Goal: Information Seeking & Learning: Learn about a topic

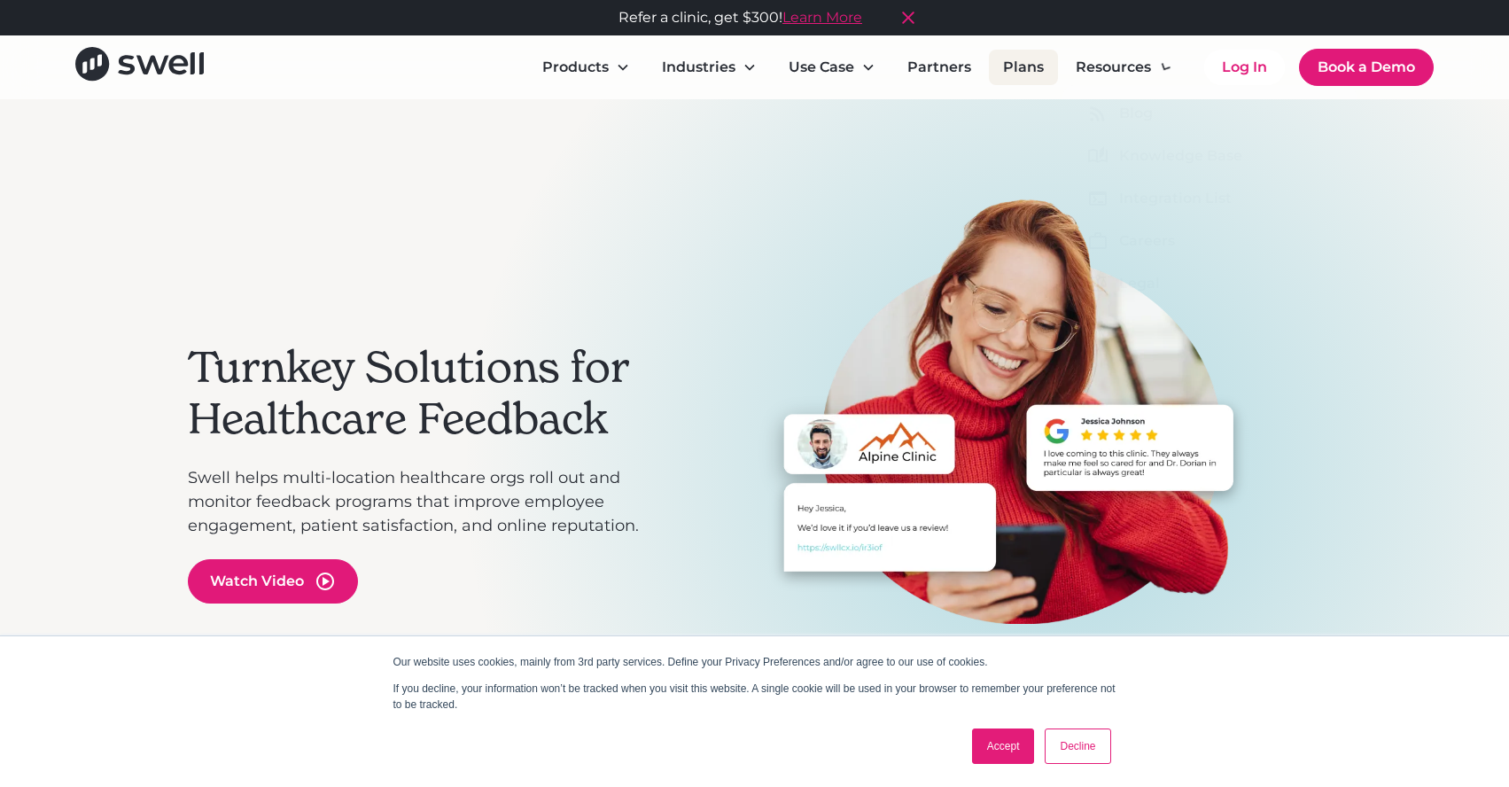
click at [1040, 66] on link "Plans" at bounding box center [1023, 67] width 69 height 35
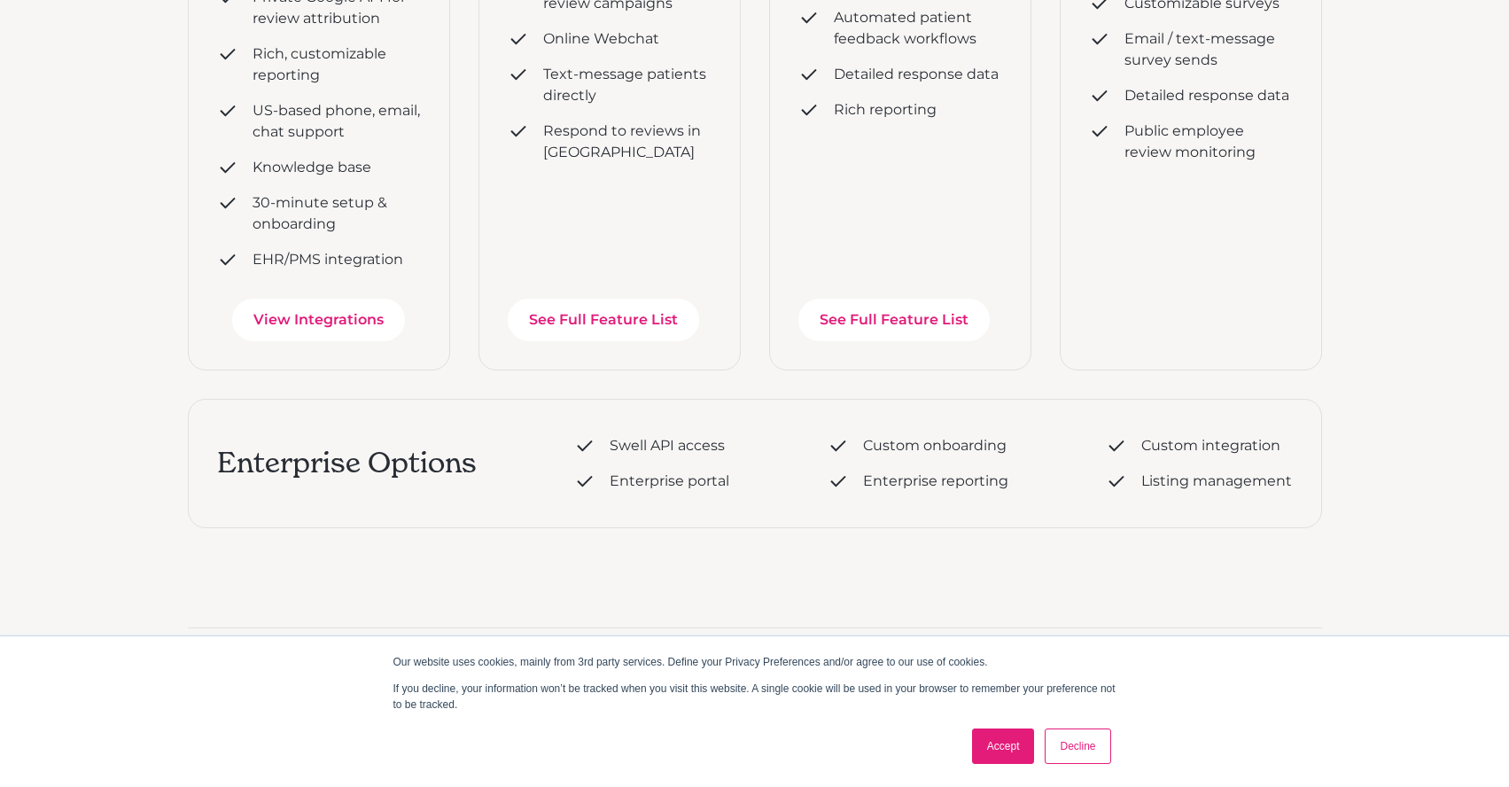
scroll to position [758, 0]
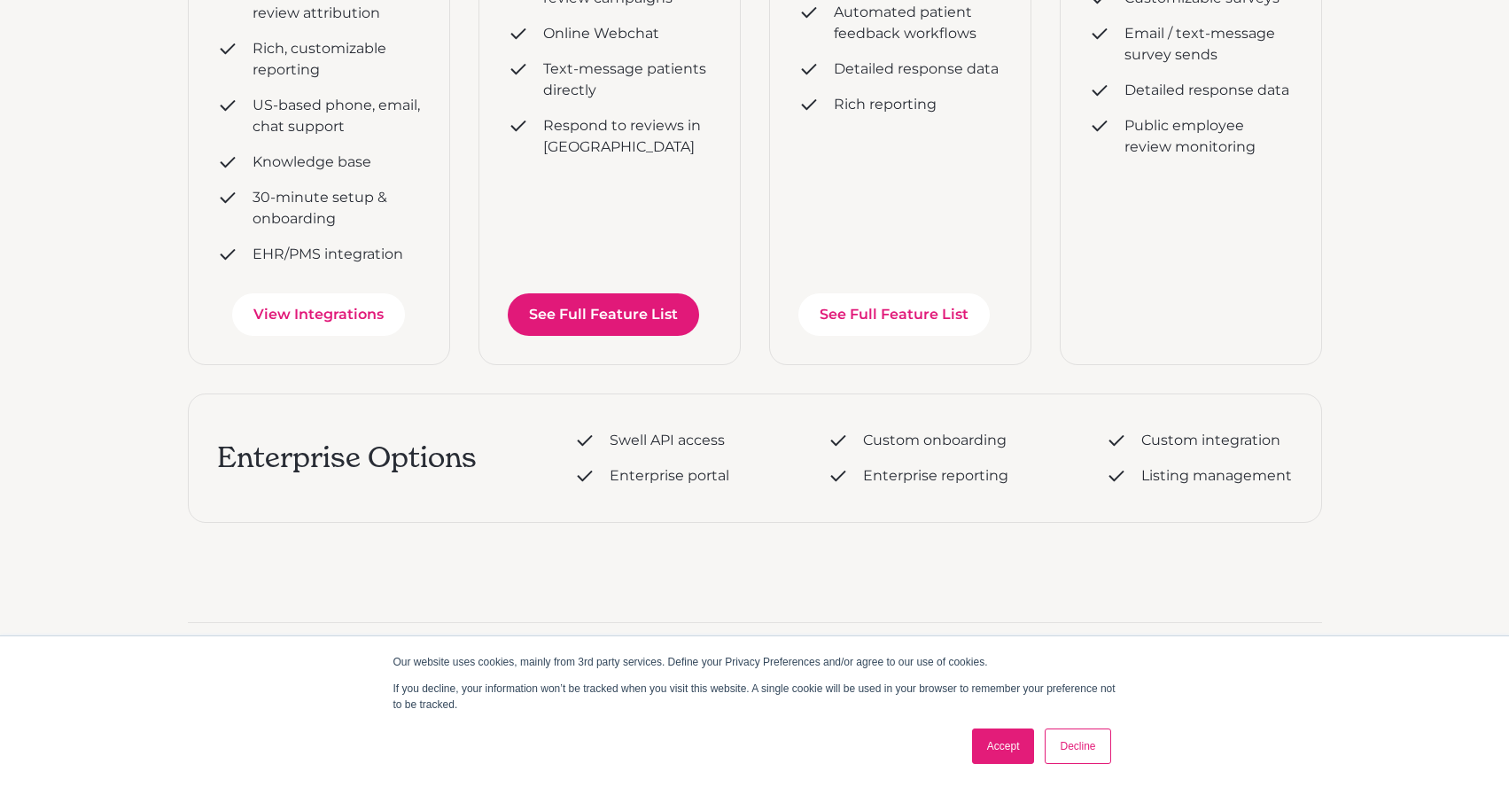
click at [594, 328] on link "See Full Feature List" at bounding box center [603, 314] width 191 height 43
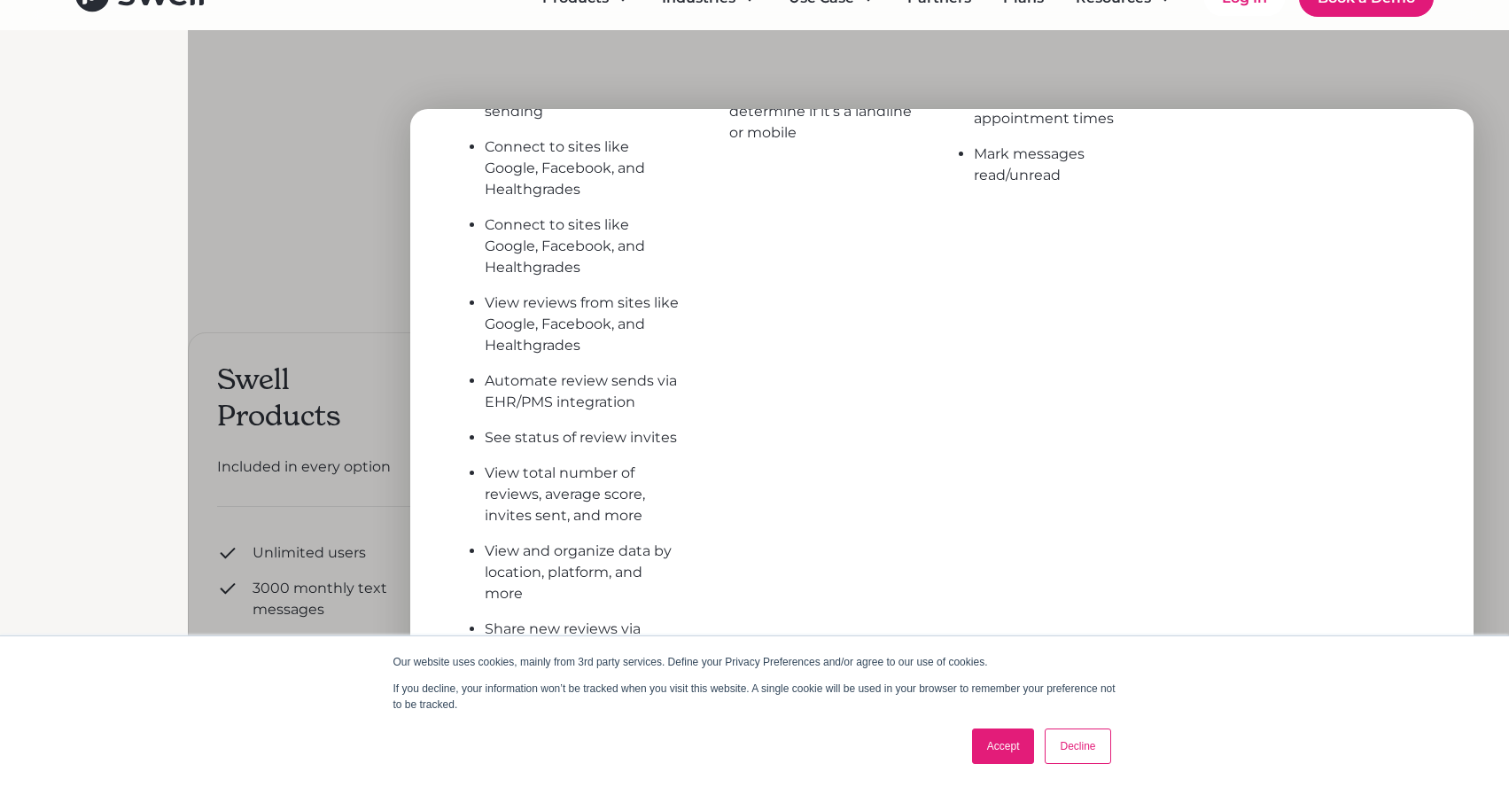
scroll to position [754, 0]
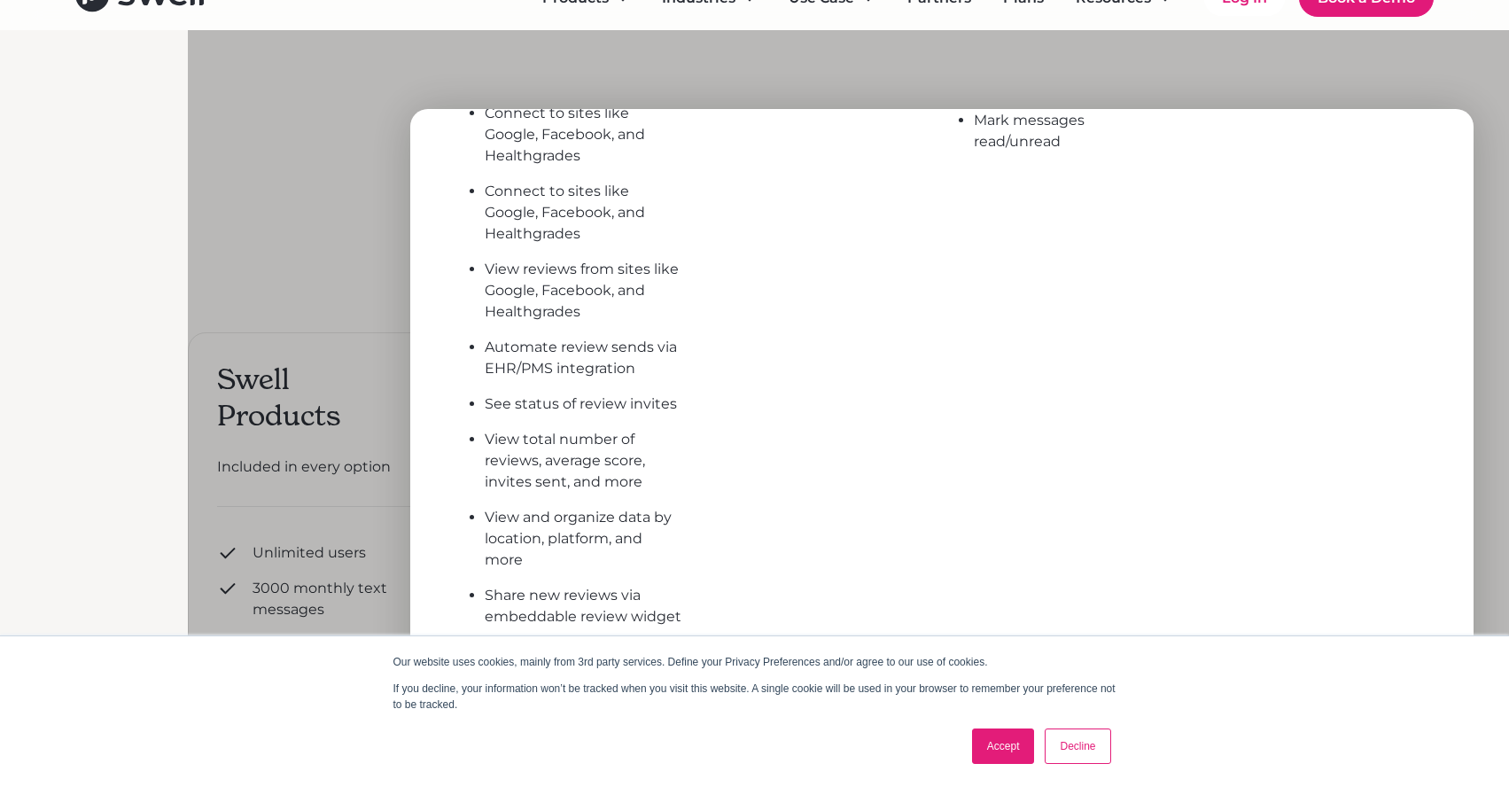
click at [269, 278] on div at bounding box center [942, 423] width 1509 height 787
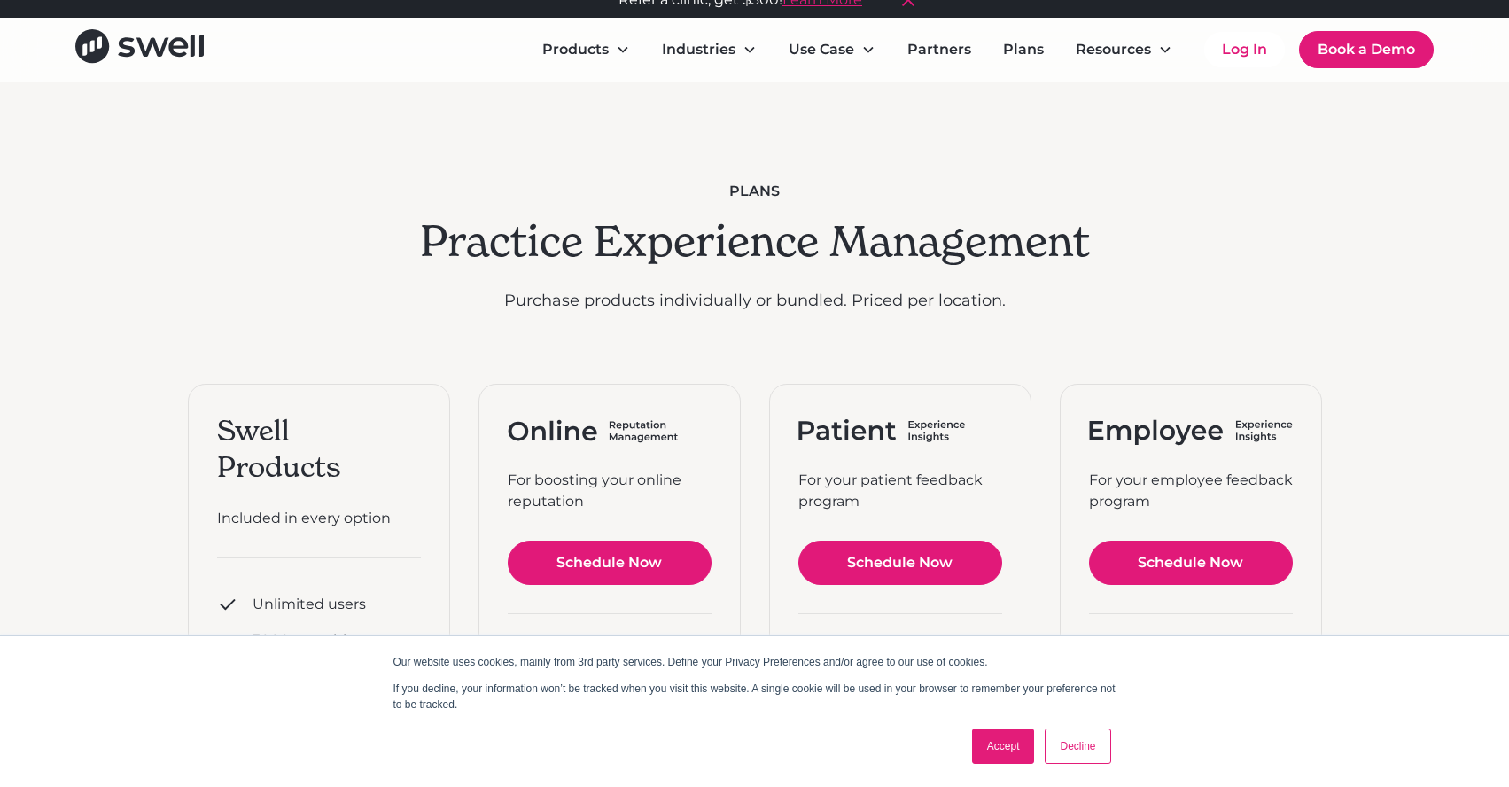
scroll to position [0, 0]
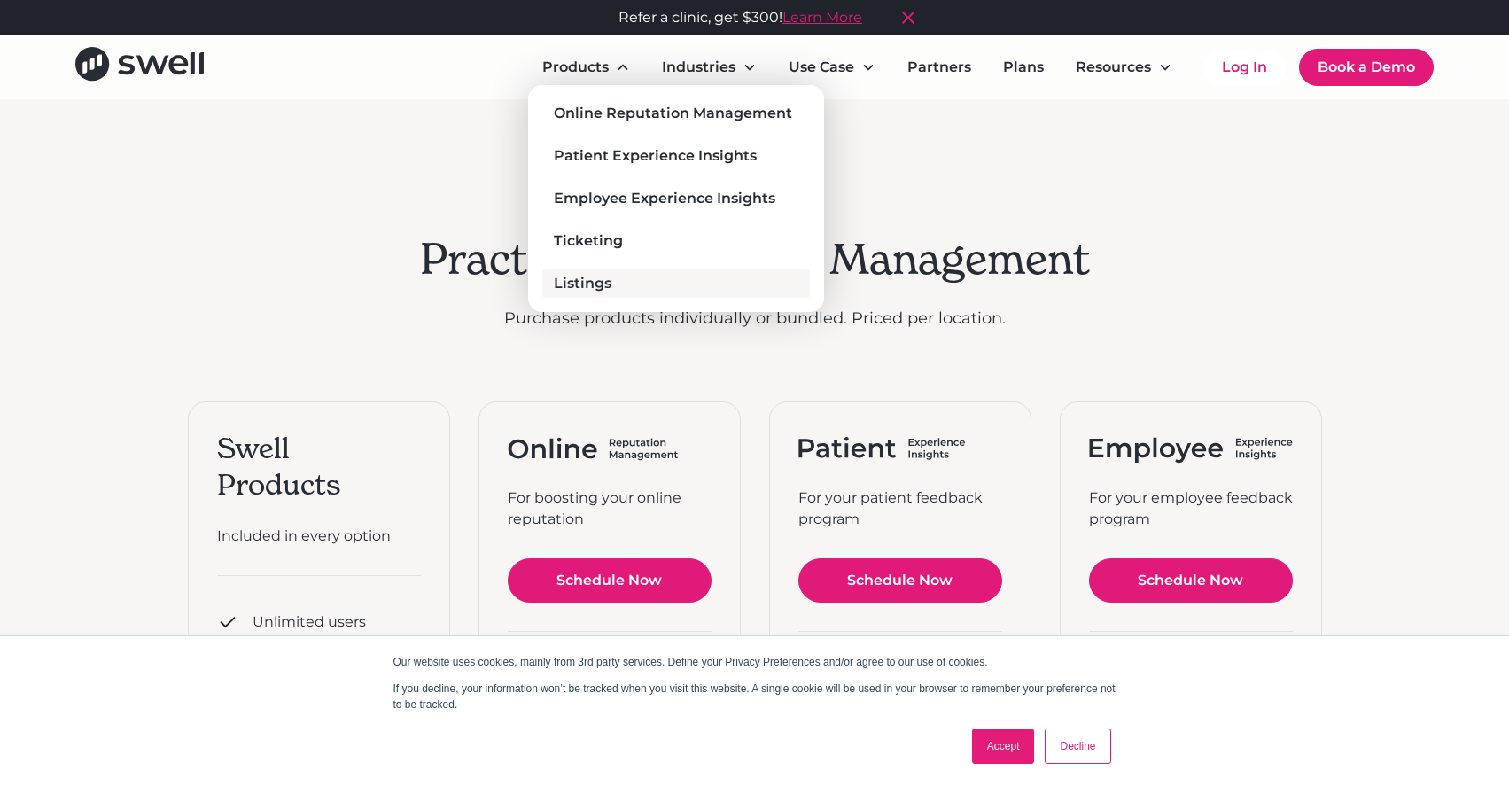
click at [588, 282] on div "Listings" at bounding box center [583, 283] width 58 height 21
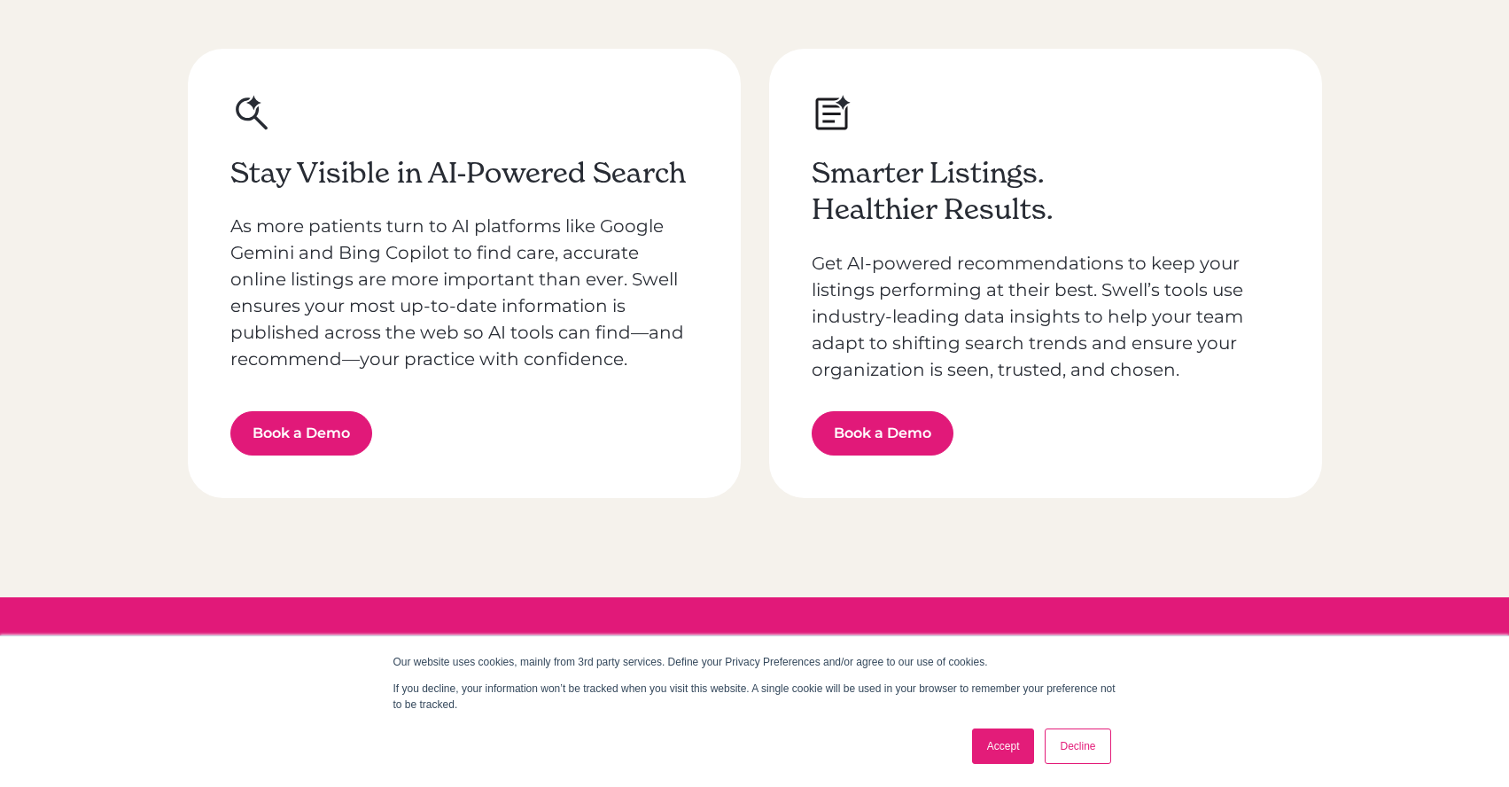
scroll to position [2886, 0]
